Goal: Information Seeking & Learning: Learn about a topic

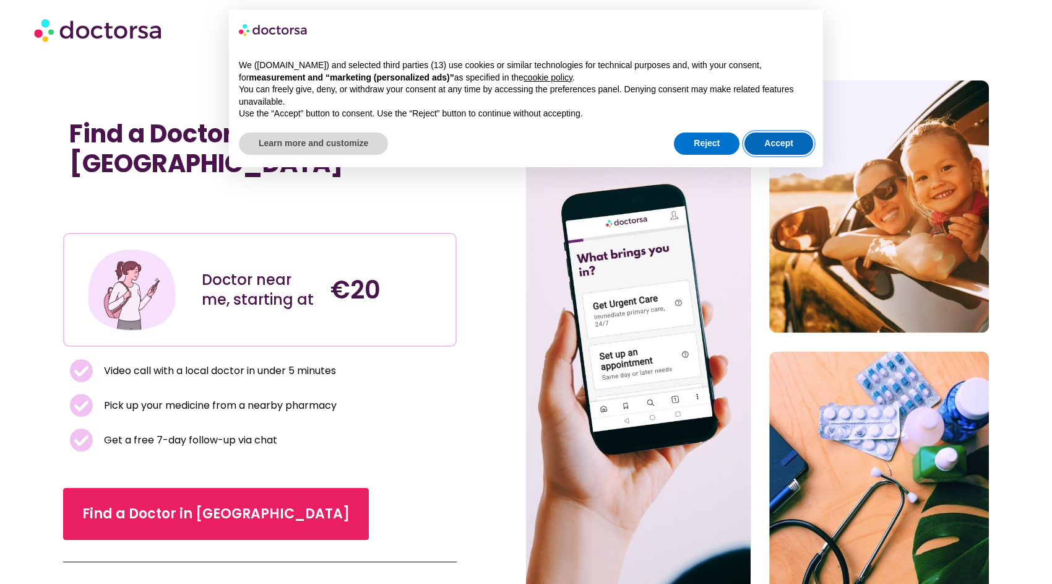
click at [795, 132] on button "Accept" at bounding box center [778, 143] width 69 height 22
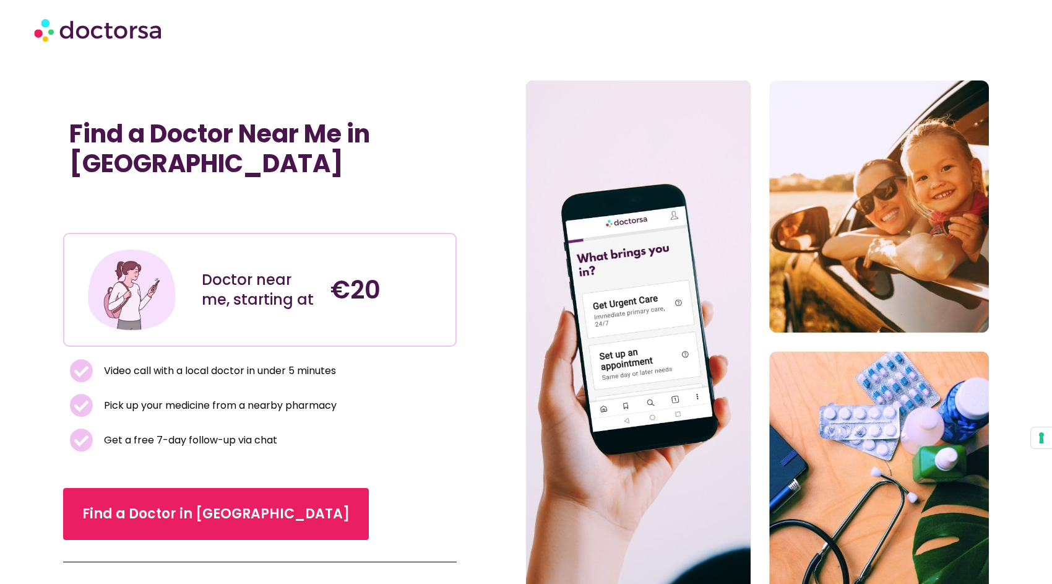
scroll to position [495, 0]
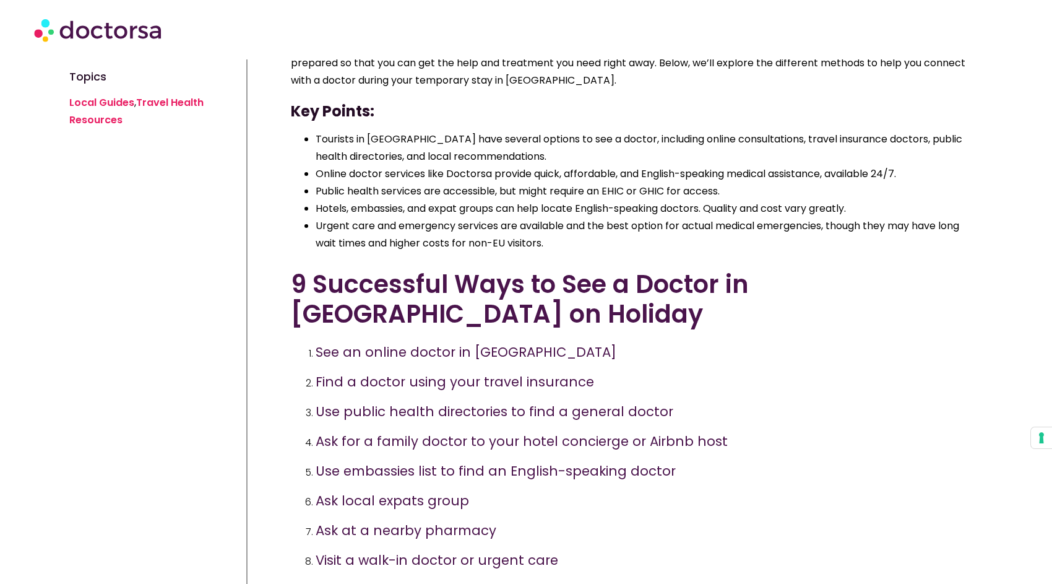
scroll to position [619, 0]
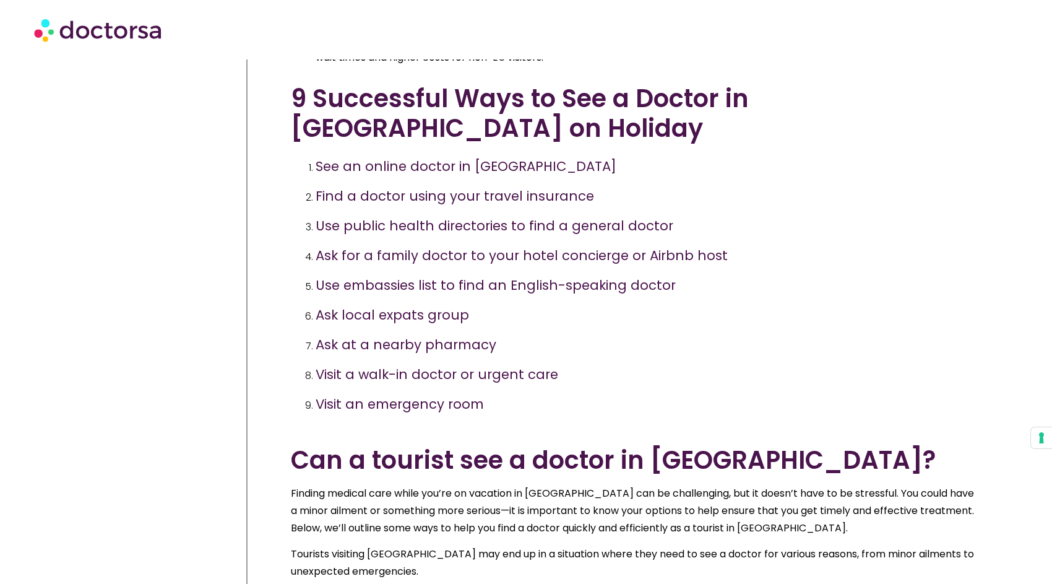
click at [389, 157] on h3 "See an online doctor in Spain" at bounding box center [466, 166] width 301 height 18
click at [364, 183] on li "Find a doctor using your travel insurance" at bounding box center [642, 198] width 653 height 30
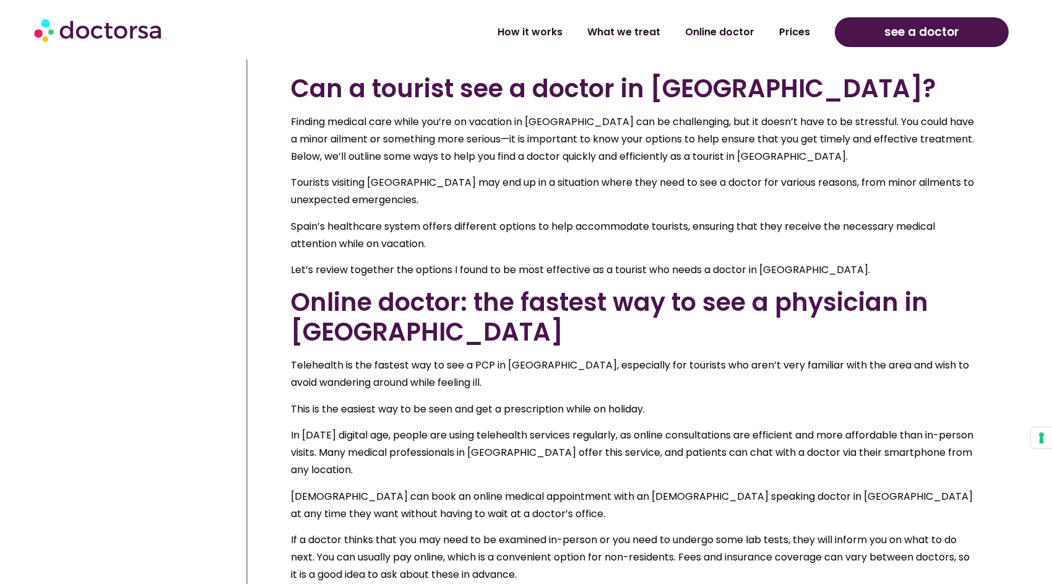
scroll to position [1052, 0]
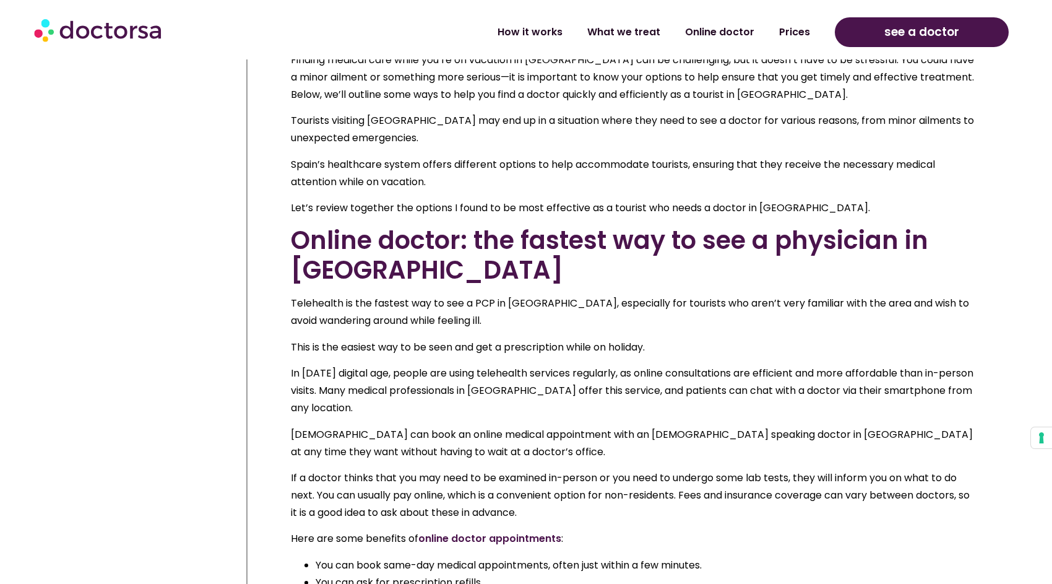
click at [540, 531] on link "online doctor appointments" at bounding box center [489, 538] width 143 height 14
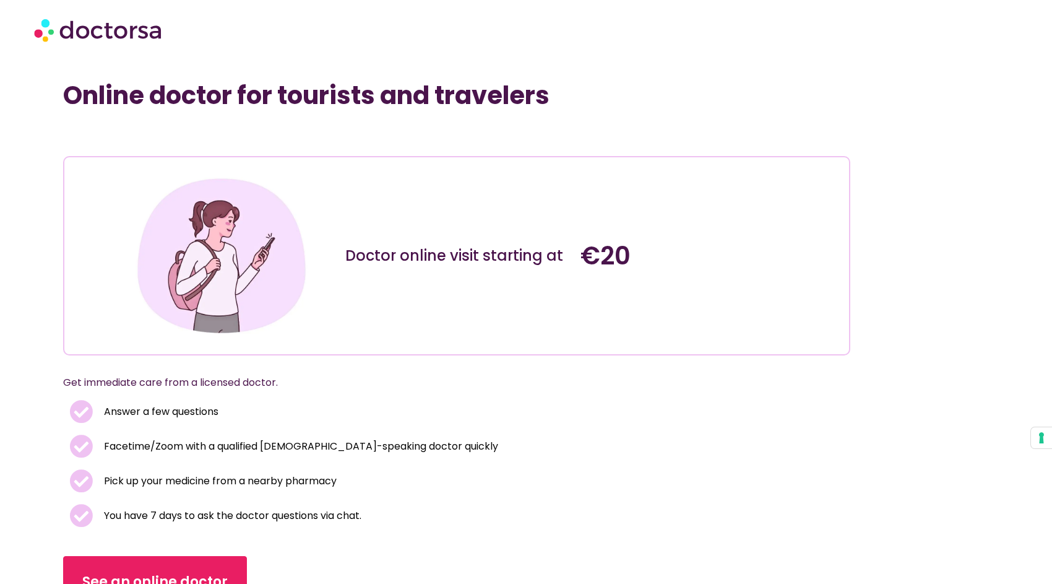
scroll to position [62, 0]
